Goal: Information Seeking & Learning: Learn about a topic

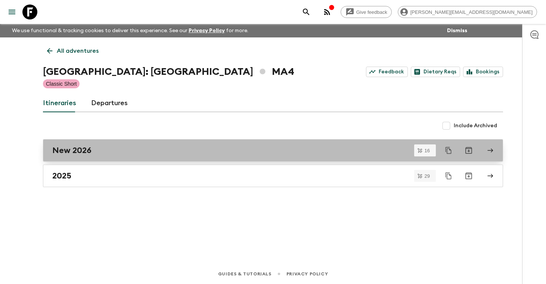
click at [88, 148] on h2 "New 2026" at bounding box center [71, 150] width 39 height 10
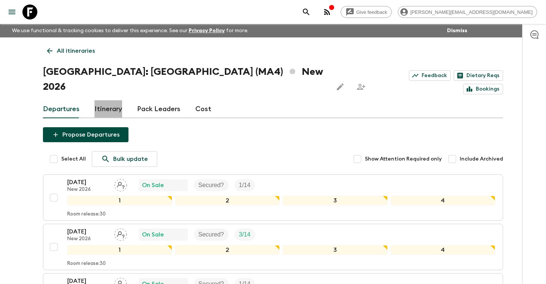
click at [108, 100] on link "Itinerary" at bounding box center [109, 109] width 28 height 18
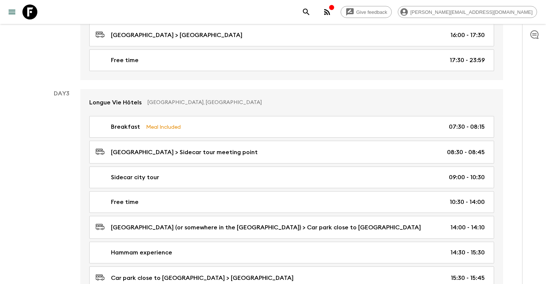
scroll to position [231, 0]
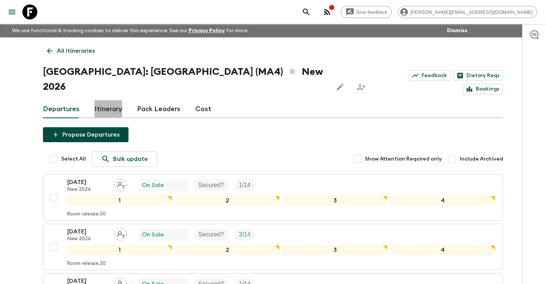
click at [110, 100] on link "Itinerary" at bounding box center [109, 109] width 28 height 18
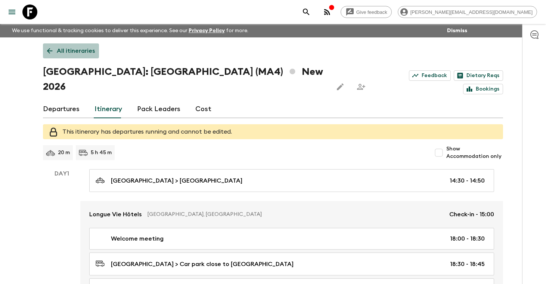
click at [72, 48] on p "All itineraries" at bounding box center [76, 50] width 38 height 9
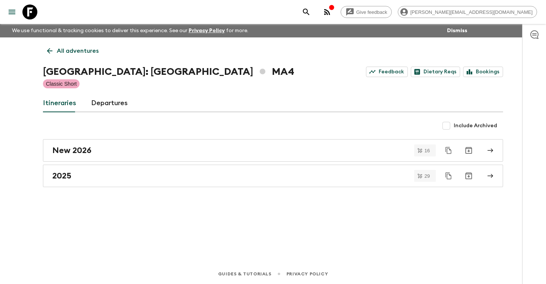
click at [72, 50] on p "All adventures" at bounding box center [78, 50] width 42 height 9
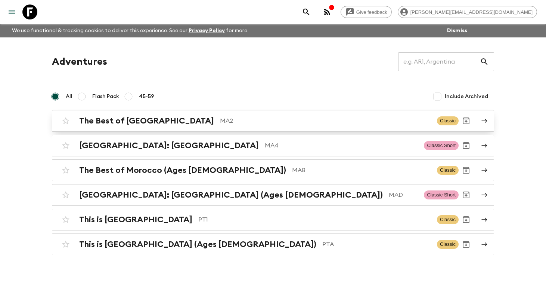
click at [102, 118] on h2 "The Best of [GEOGRAPHIC_DATA]" at bounding box center [146, 121] width 135 height 10
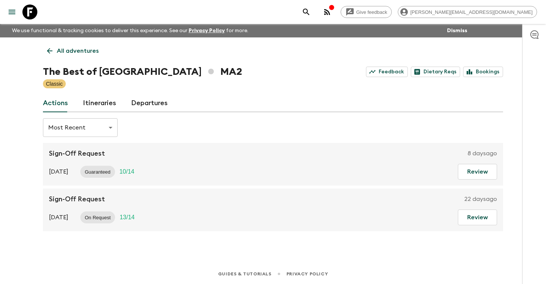
click at [111, 105] on link "Itineraries" at bounding box center [99, 103] width 33 height 18
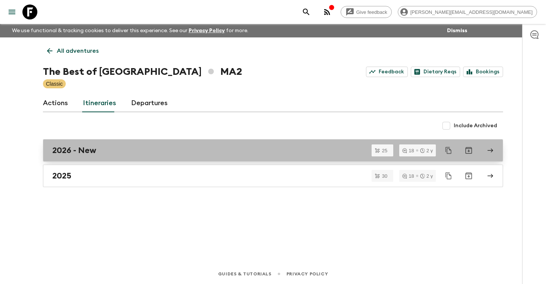
click at [101, 151] on div "2026 - New" at bounding box center [265, 150] width 427 height 10
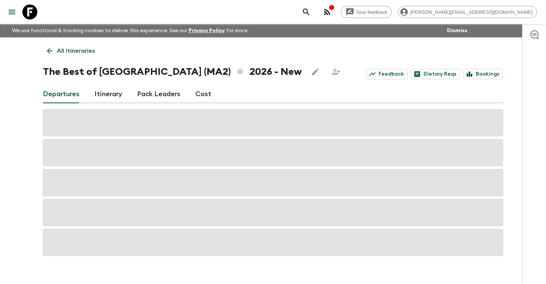
click at [104, 96] on link "Itinerary" at bounding box center [109, 94] width 28 height 18
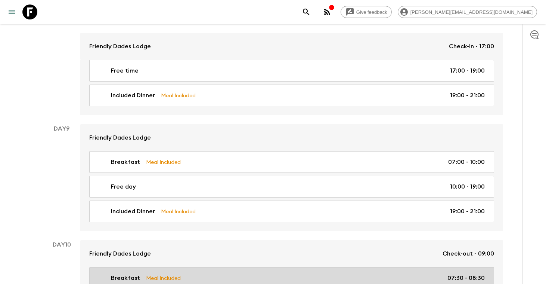
scroll to position [1627, 0]
